Goal: Book appointment/travel/reservation

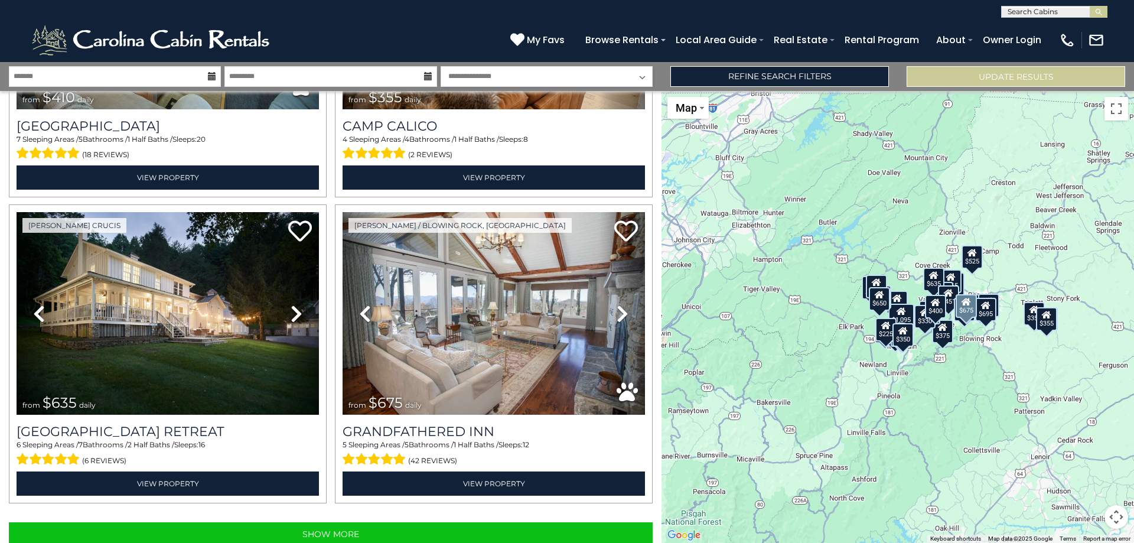
scroll to position [4207, 0]
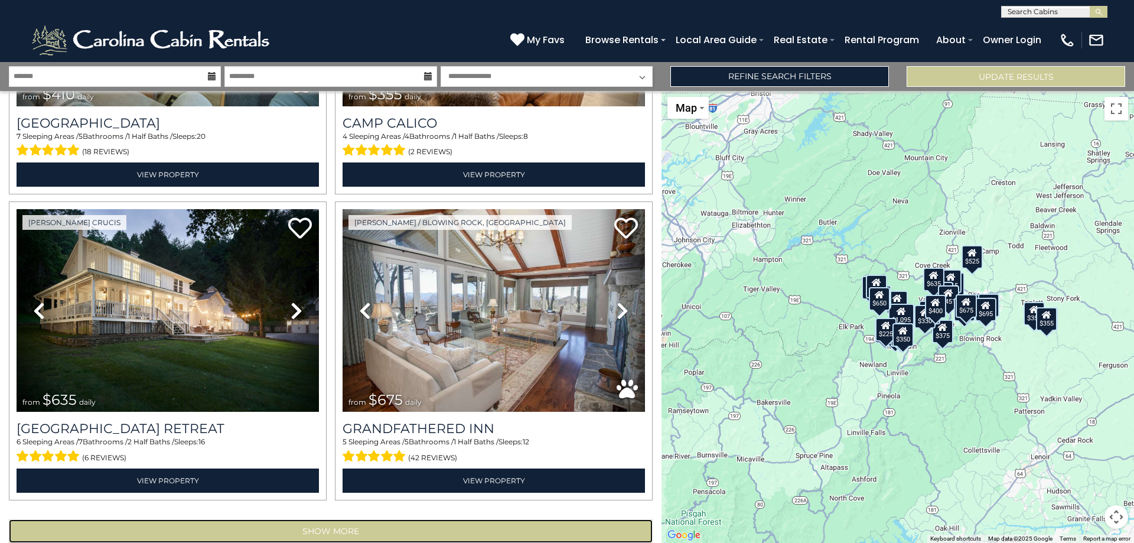
click at [319, 519] on button "Show More" at bounding box center [331, 531] width 644 height 24
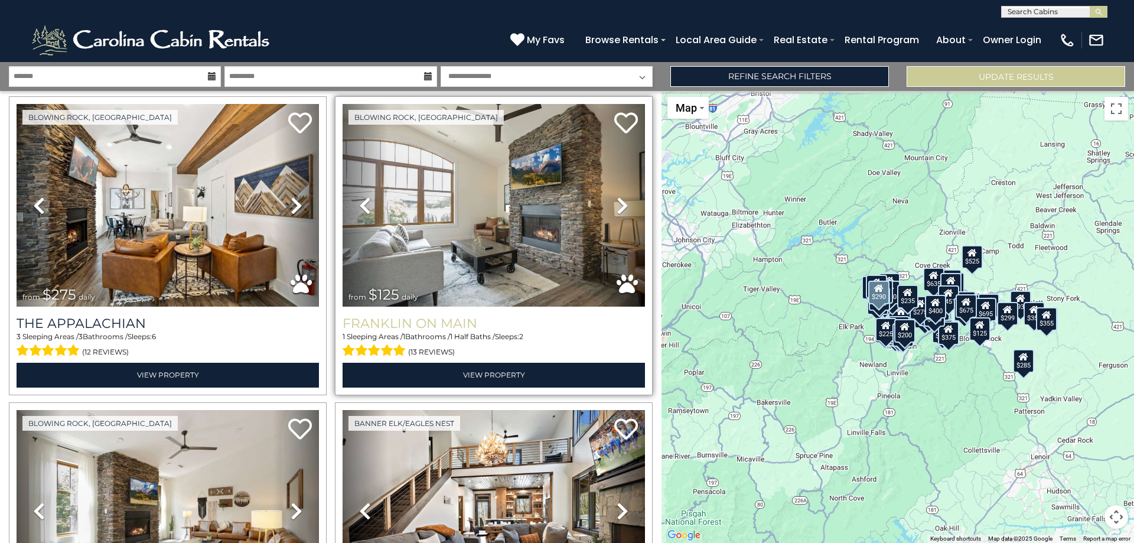
scroll to position [5241, 0]
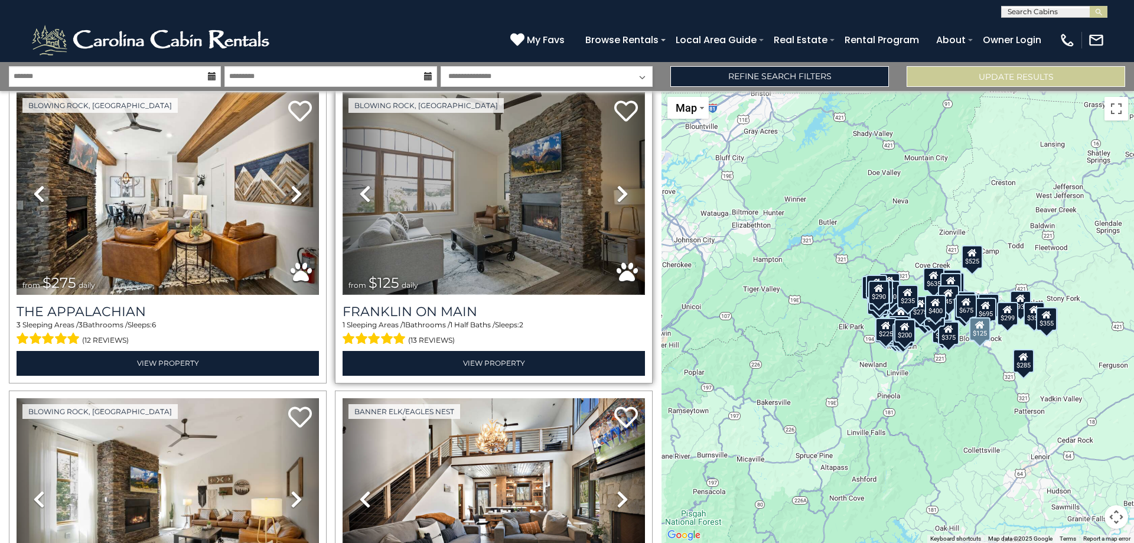
click at [466, 188] on img at bounding box center [494, 193] width 303 height 203
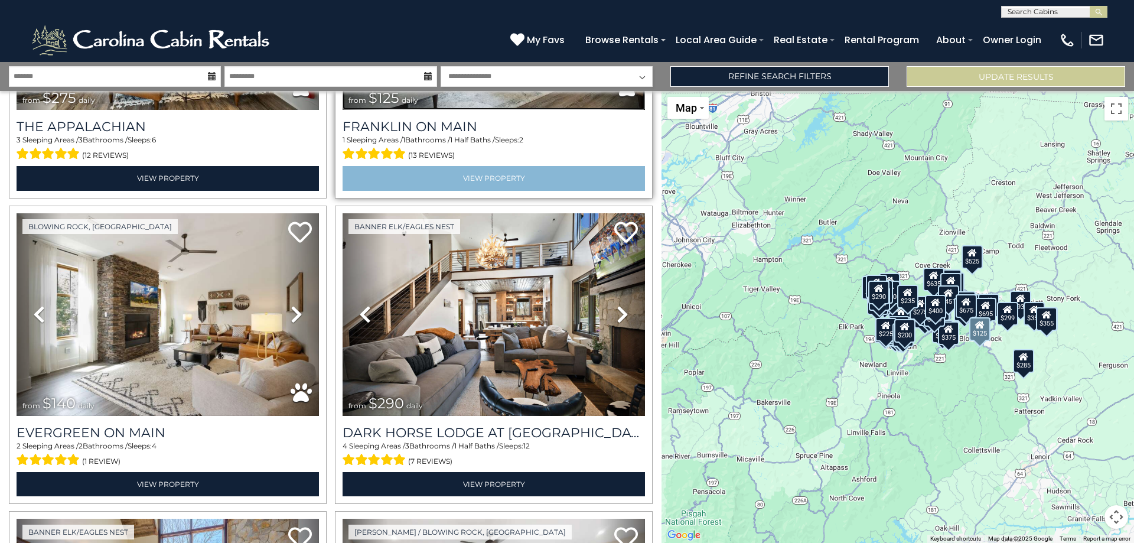
scroll to position [5463, 0]
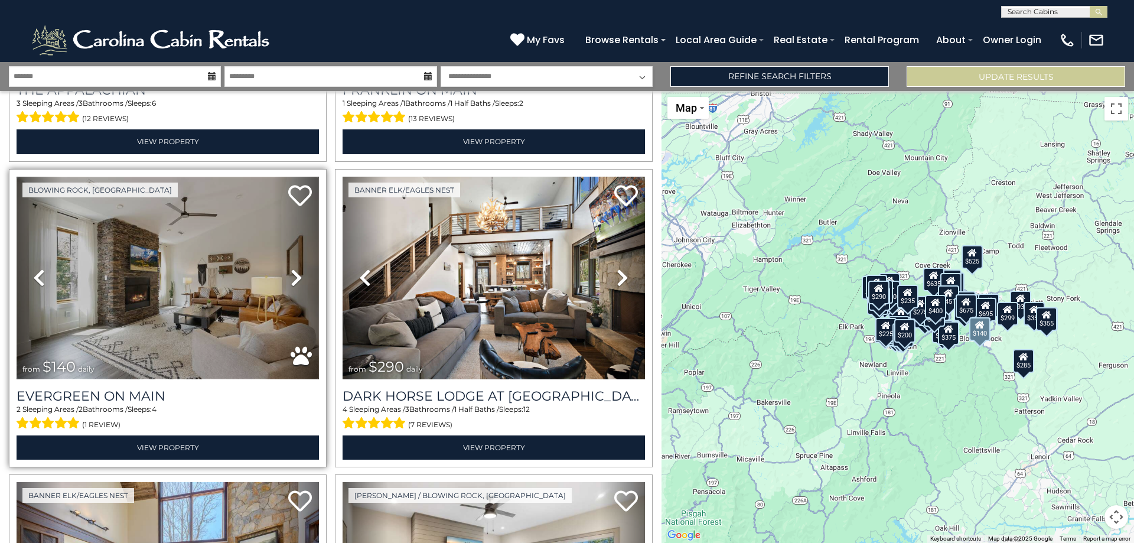
click at [158, 271] on img at bounding box center [168, 278] width 303 height 203
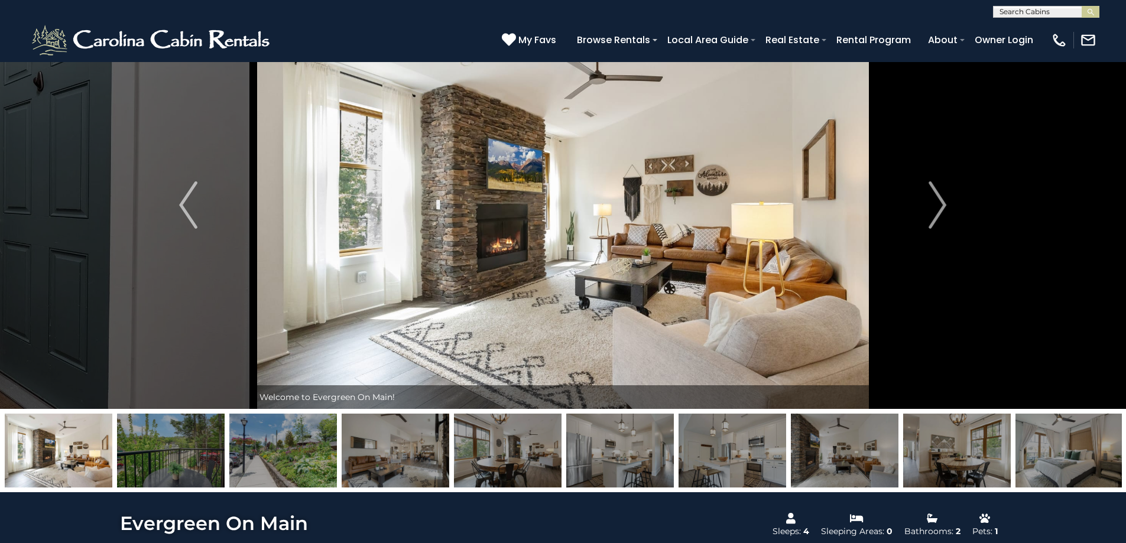
scroll to position [57, 0]
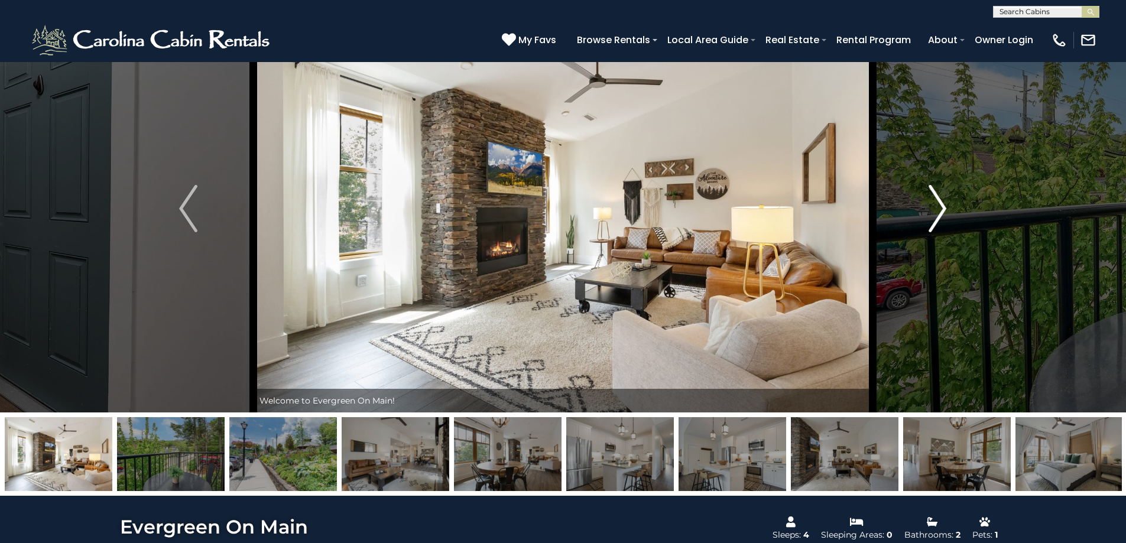
click at [942, 211] on img "Next" at bounding box center [937, 208] width 18 height 47
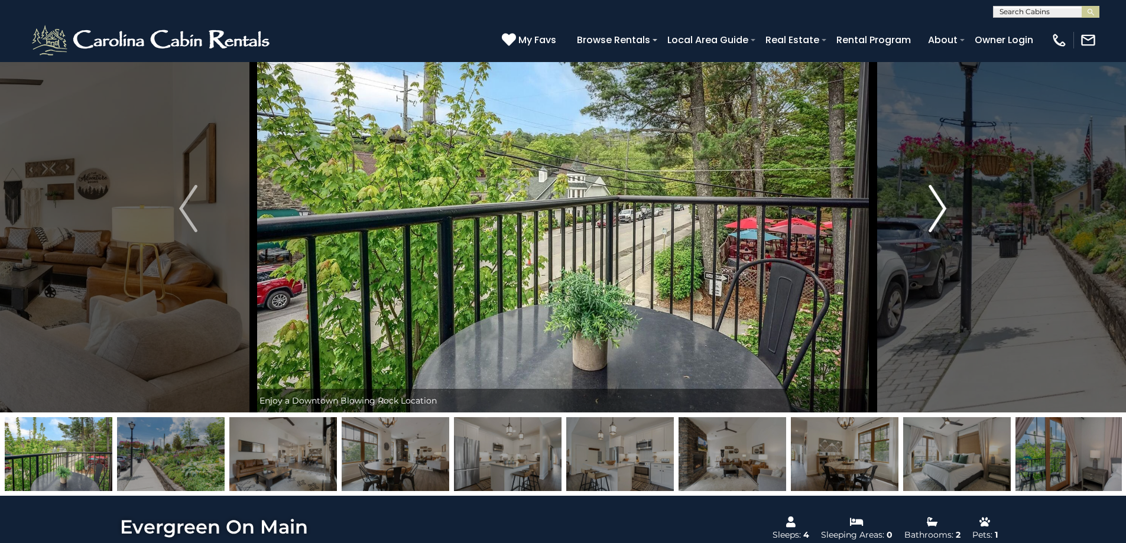
click at [942, 210] on img "Next" at bounding box center [937, 208] width 18 height 47
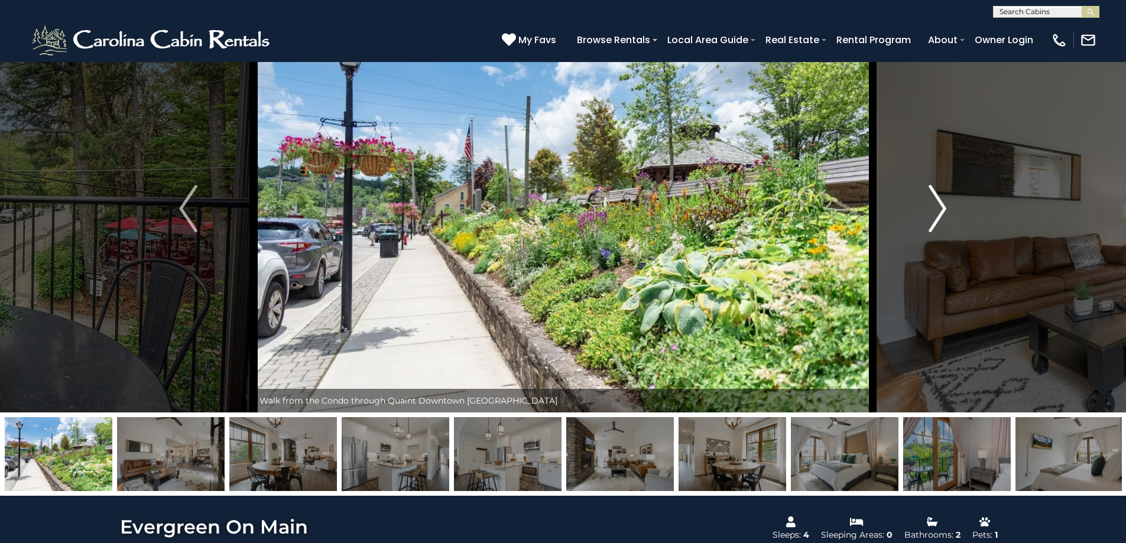
click at [942, 210] on img "Next" at bounding box center [937, 208] width 18 height 47
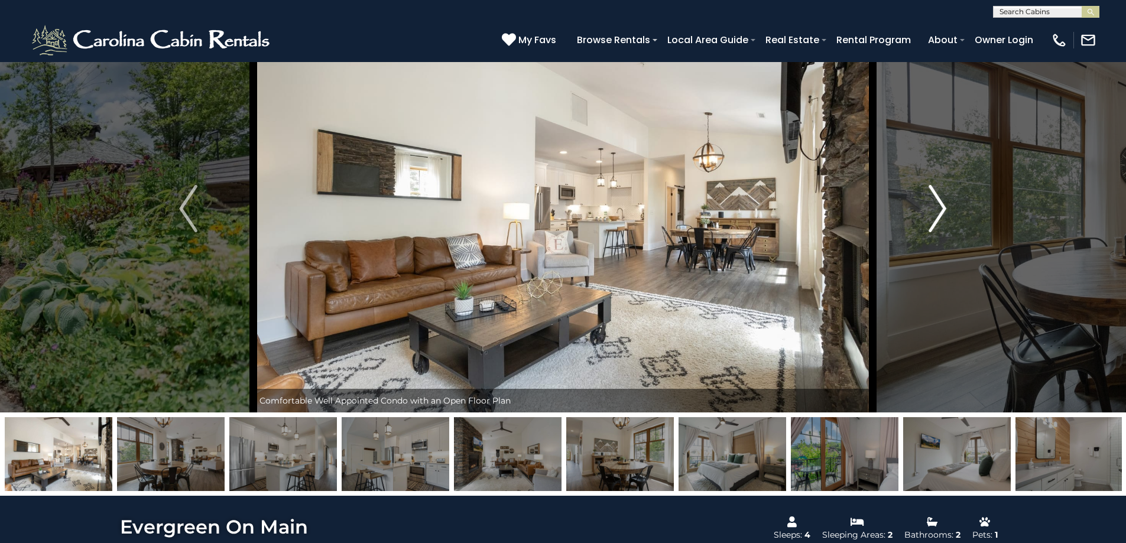
click at [942, 210] on img "Next" at bounding box center [937, 208] width 18 height 47
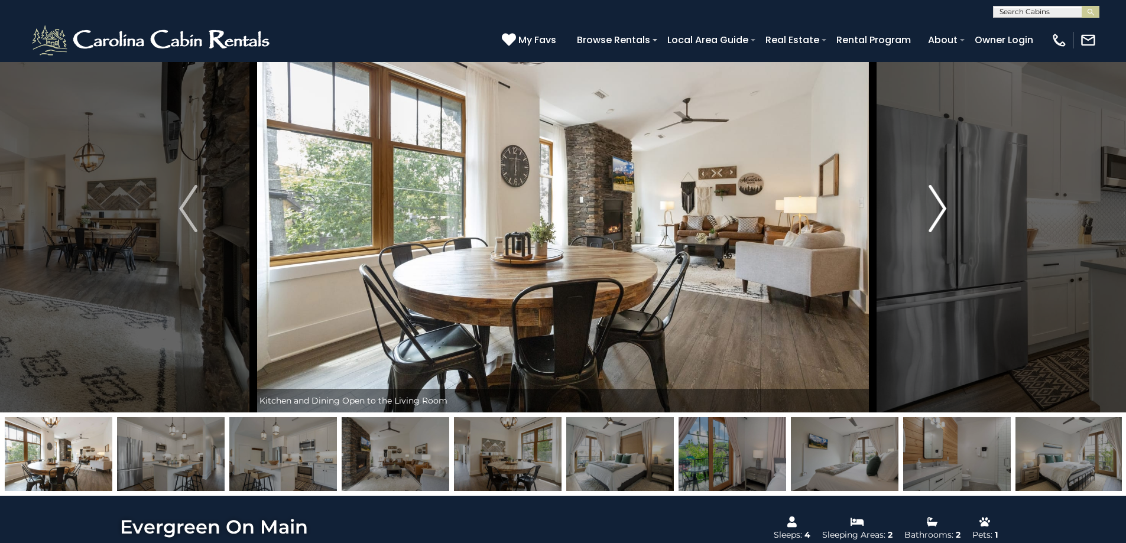
click at [942, 210] on img "Next" at bounding box center [937, 208] width 18 height 47
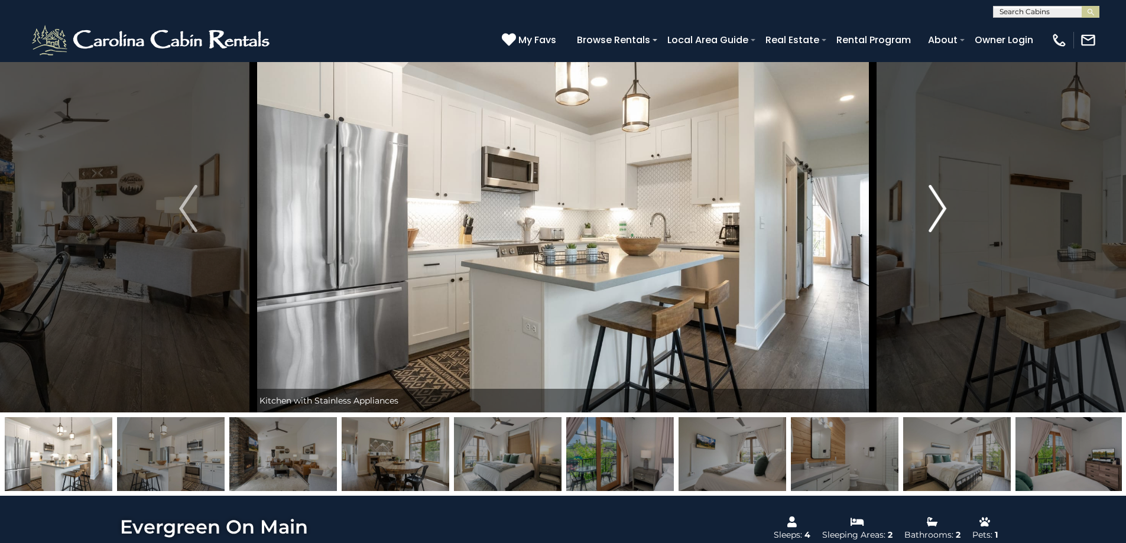
click at [942, 210] on img "Next" at bounding box center [937, 208] width 18 height 47
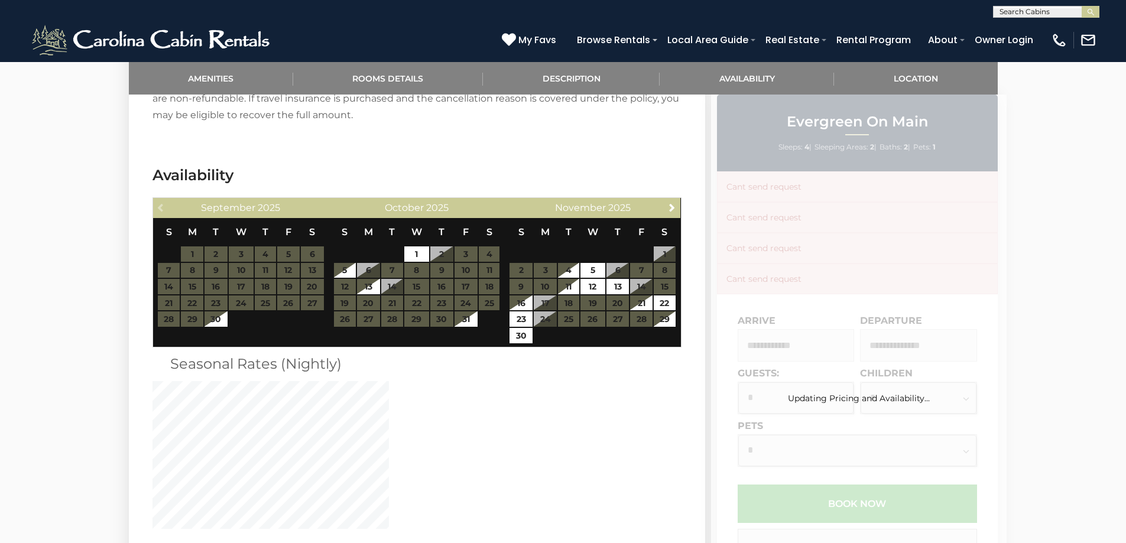
scroll to position [1549, 0]
